Goal: Find specific page/section: Find specific page/section

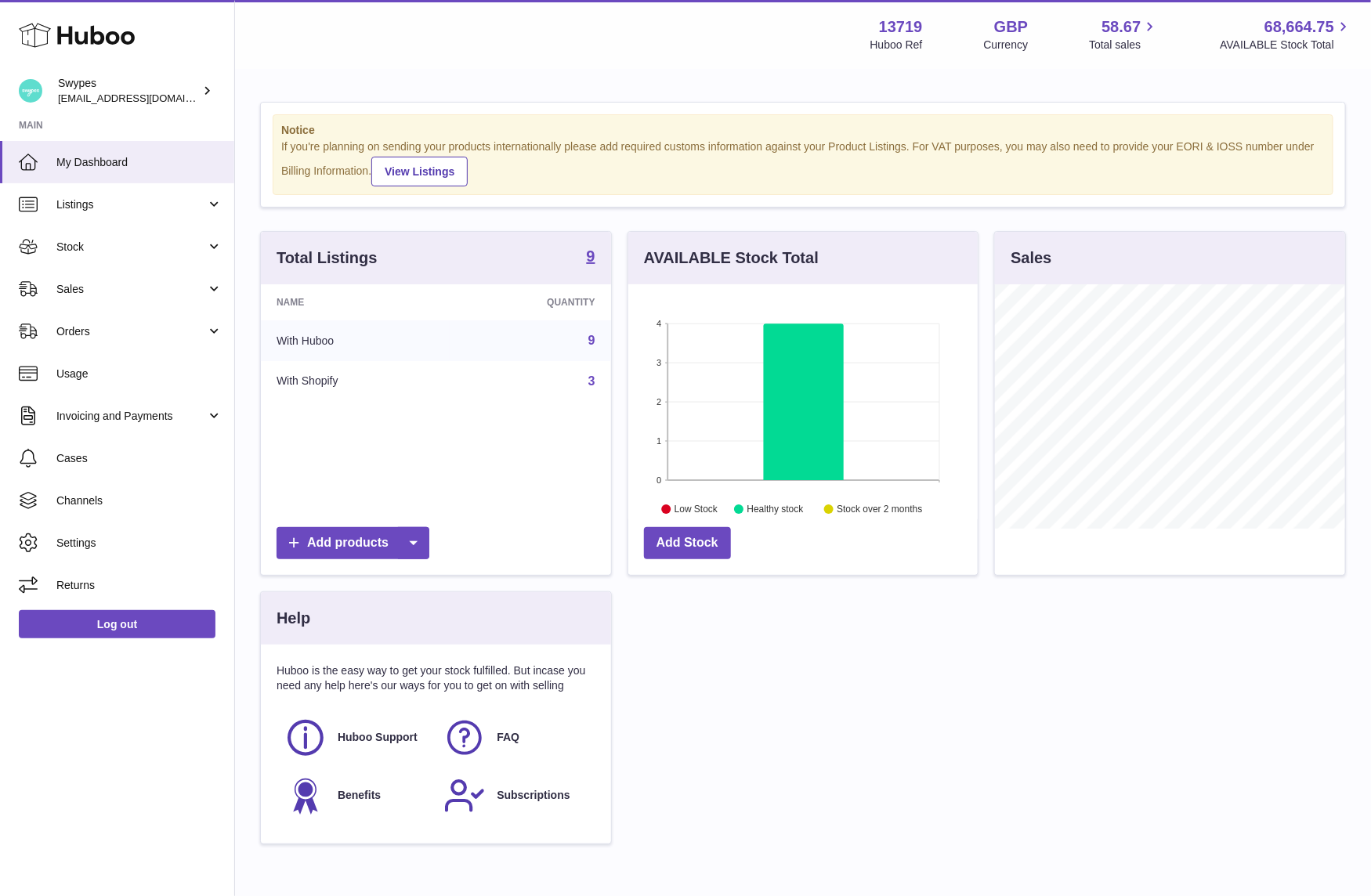
scroll to position [245, 350]
click at [173, 268] on link "Sales" at bounding box center [117, 289] width 234 height 42
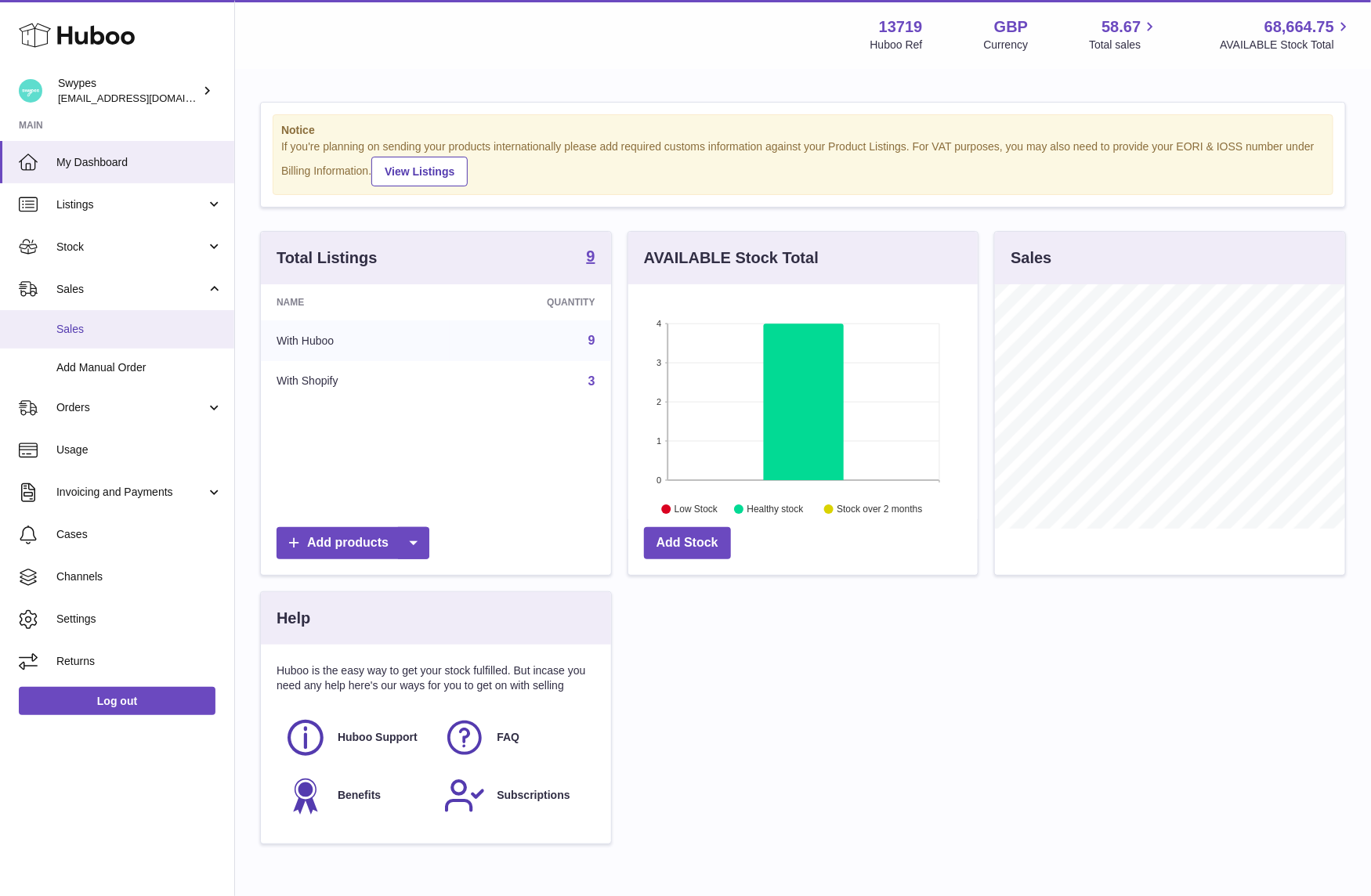
click at [160, 338] on link "Sales" at bounding box center [117, 329] width 234 height 39
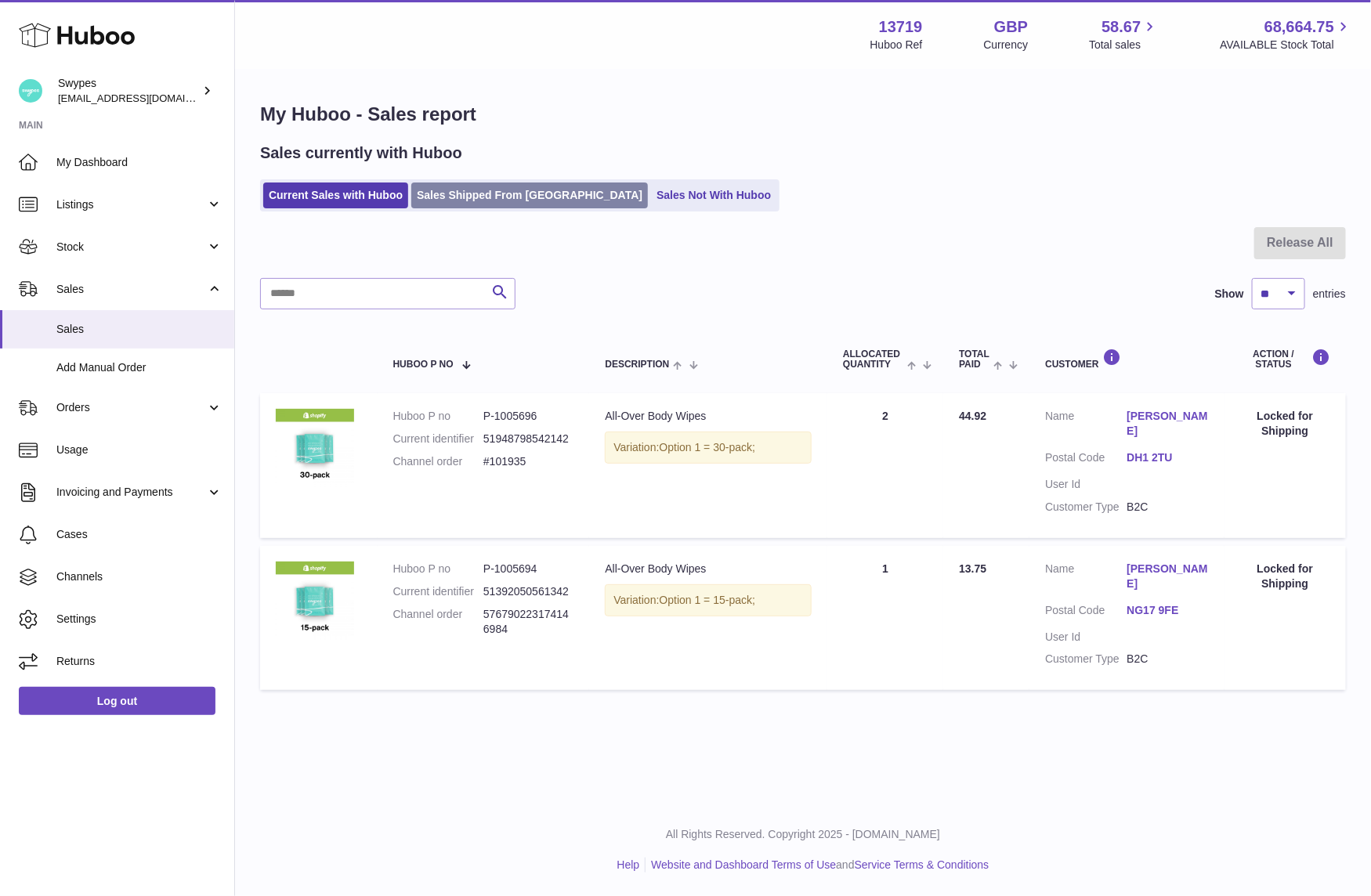
click at [499, 196] on link "Sales Shipped From [GEOGRAPHIC_DATA]" at bounding box center [529, 195] width 237 height 26
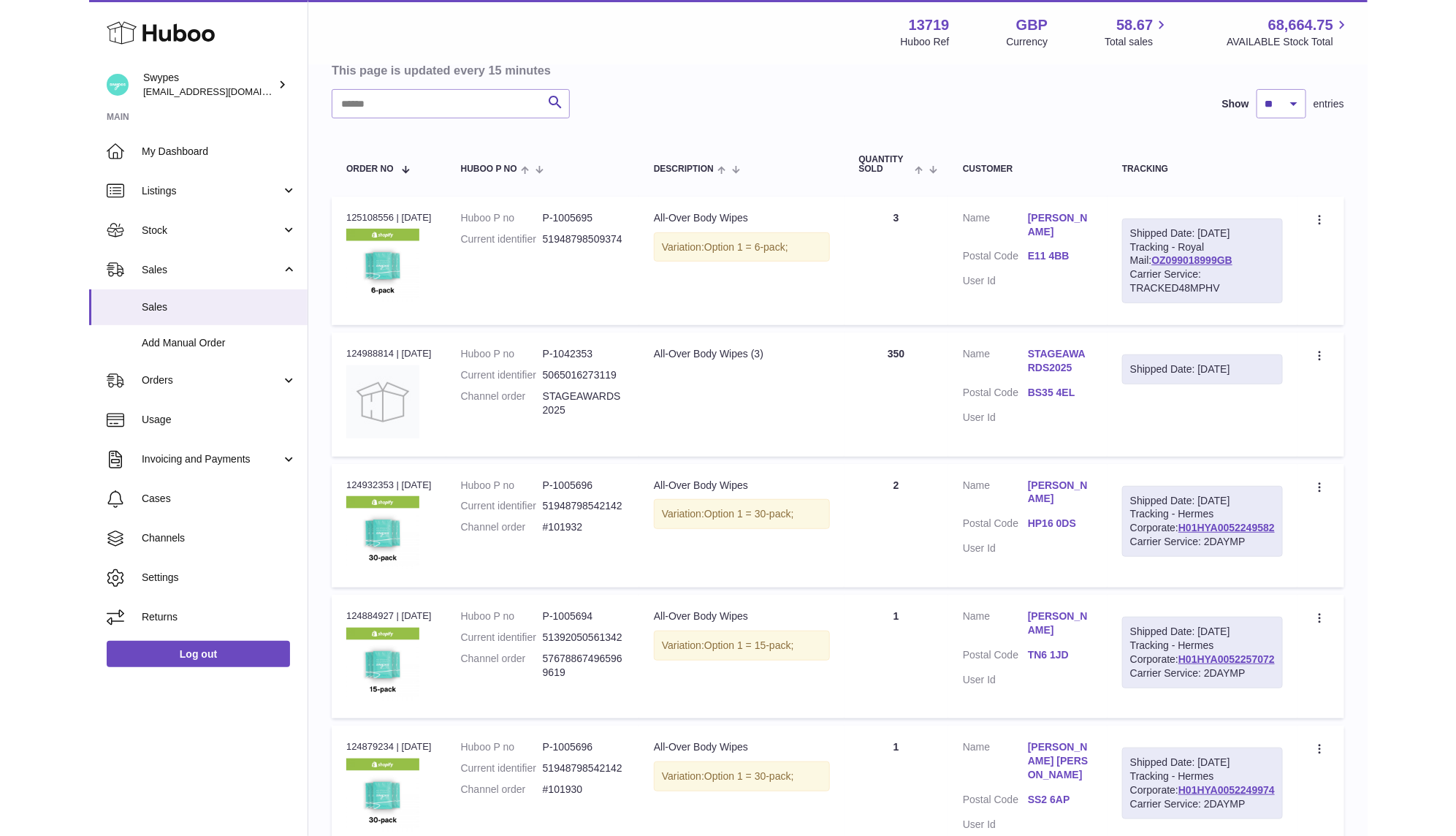
scroll to position [145, 0]
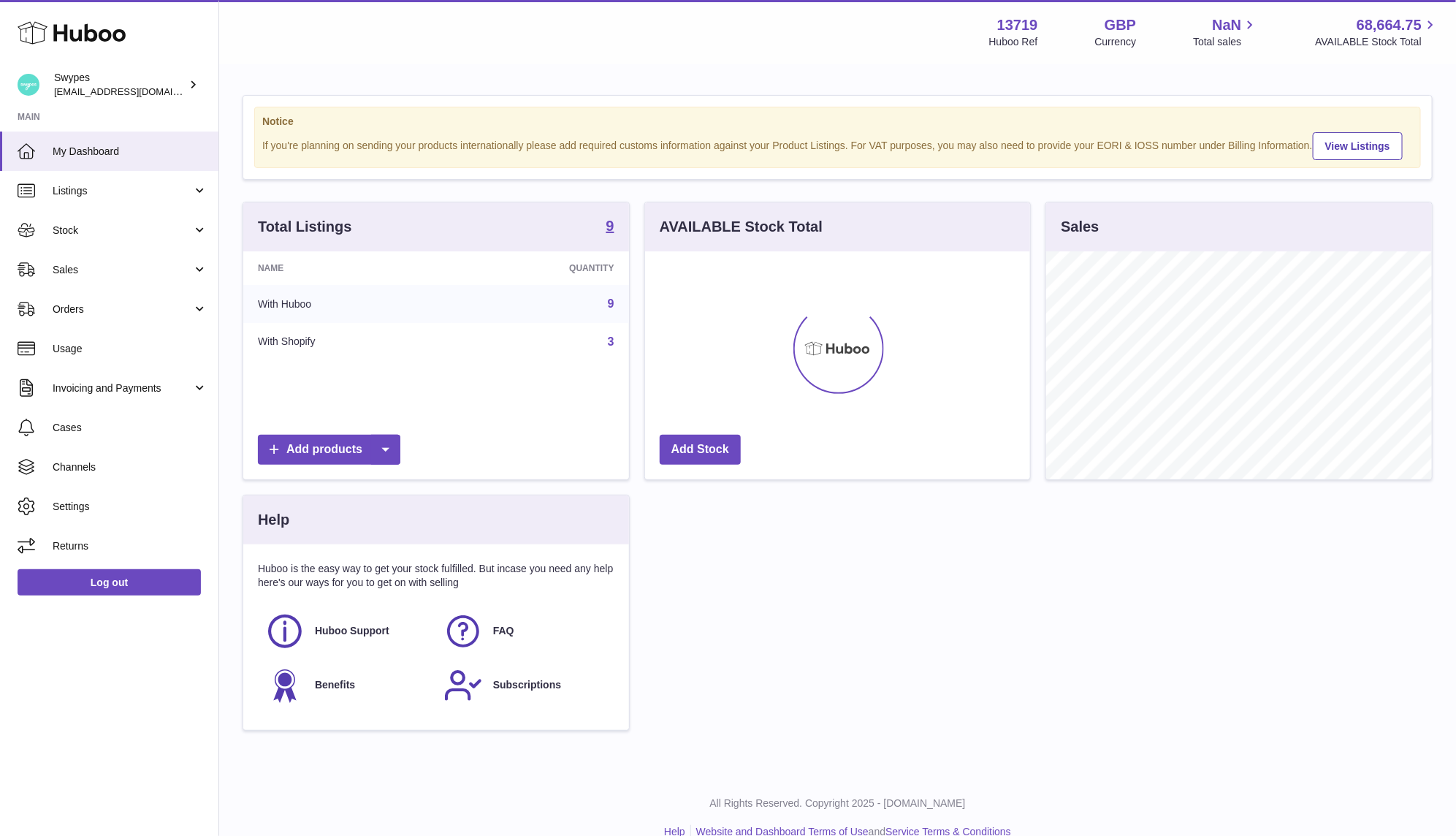
scroll to position [228, 386]
